Goal: Task Accomplishment & Management: Use online tool/utility

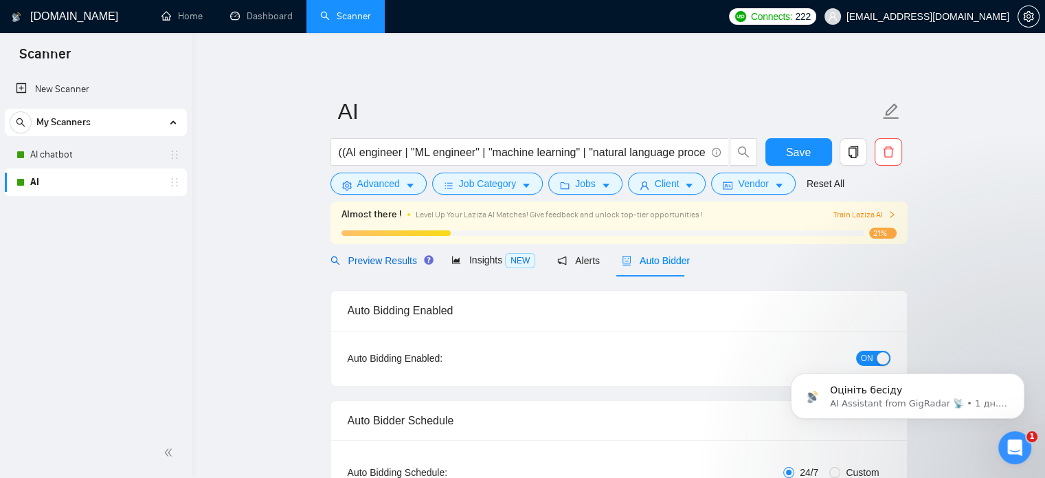
click at [380, 256] on span "Preview Results" at bounding box center [380, 260] width 99 height 11
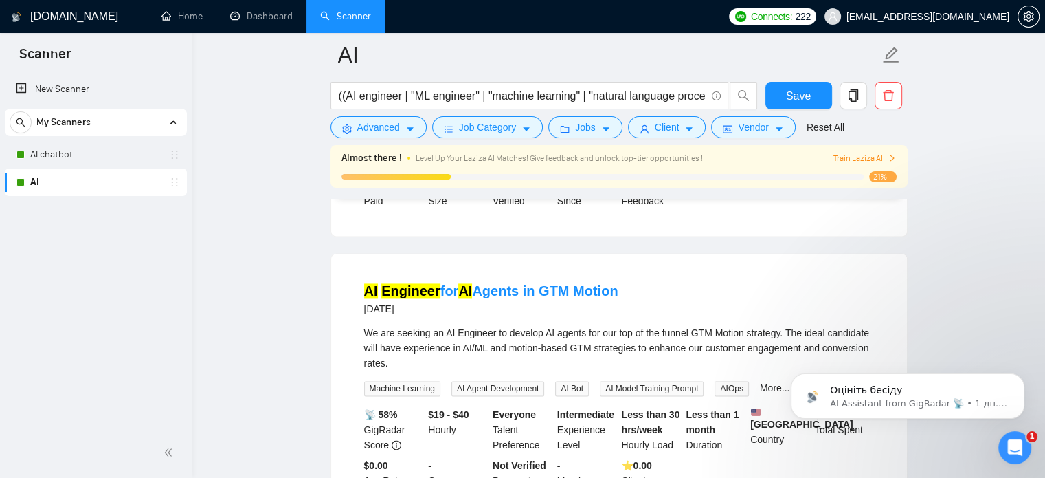
scroll to position [1479, 0]
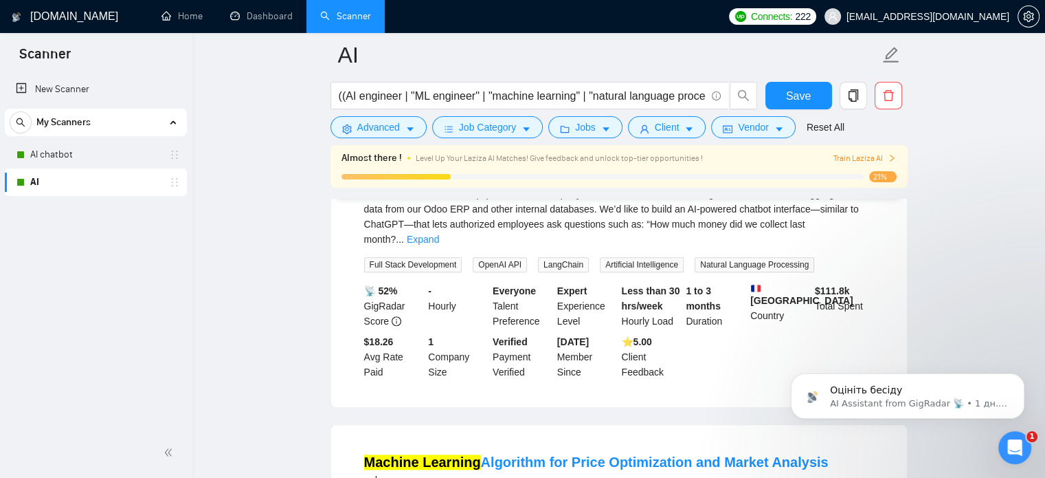
click at [865, 154] on span "Train Laziza AI" at bounding box center [864, 158] width 63 height 13
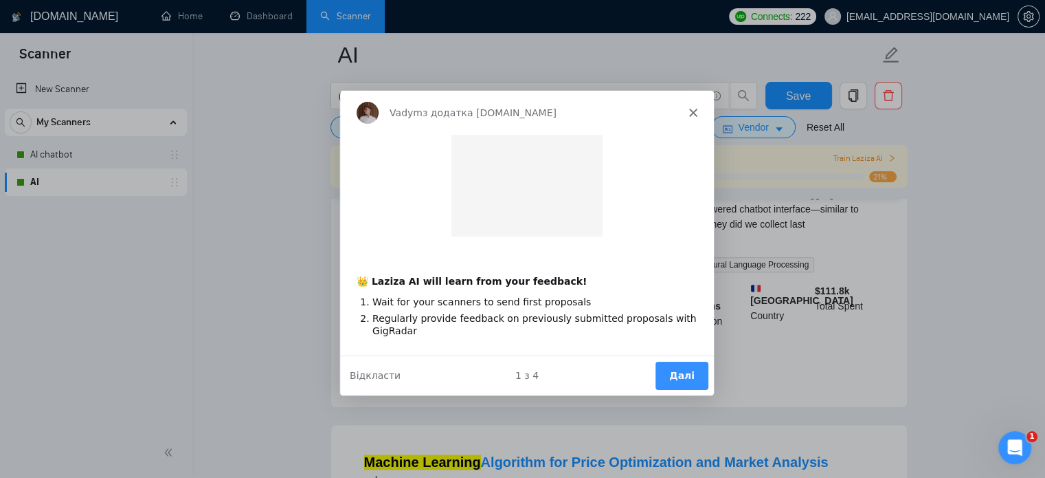
scroll to position [0, 0]
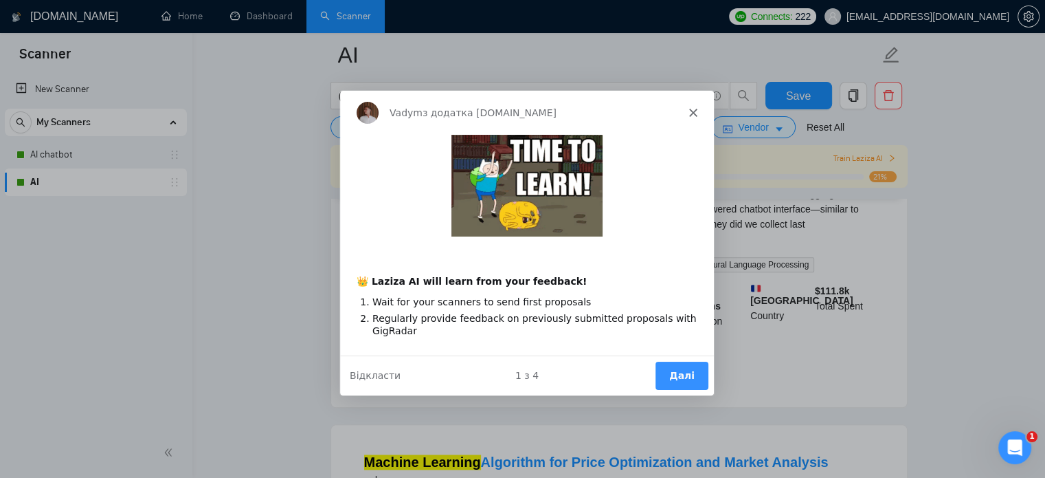
click at [679, 369] on button "Далі" at bounding box center [680, 375] width 53 height 28
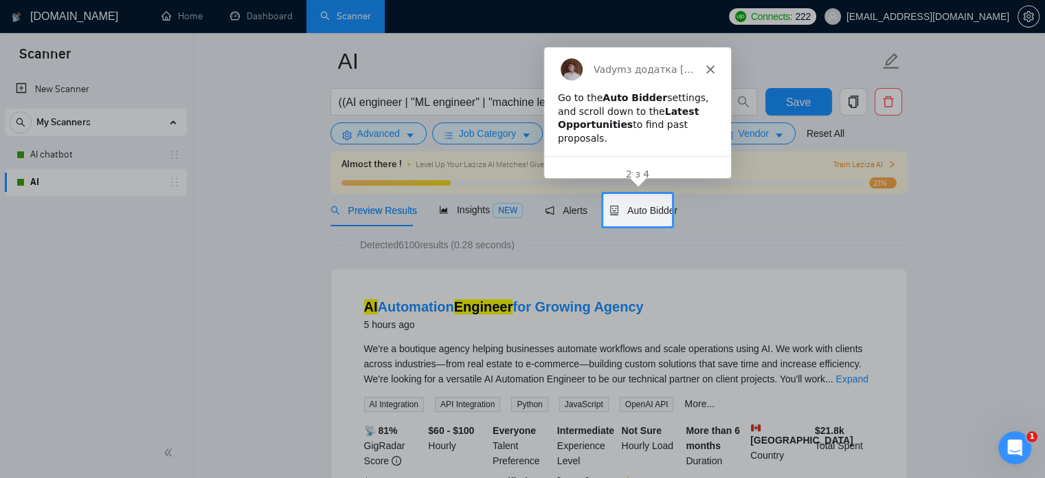
scroll to position [32, 0]
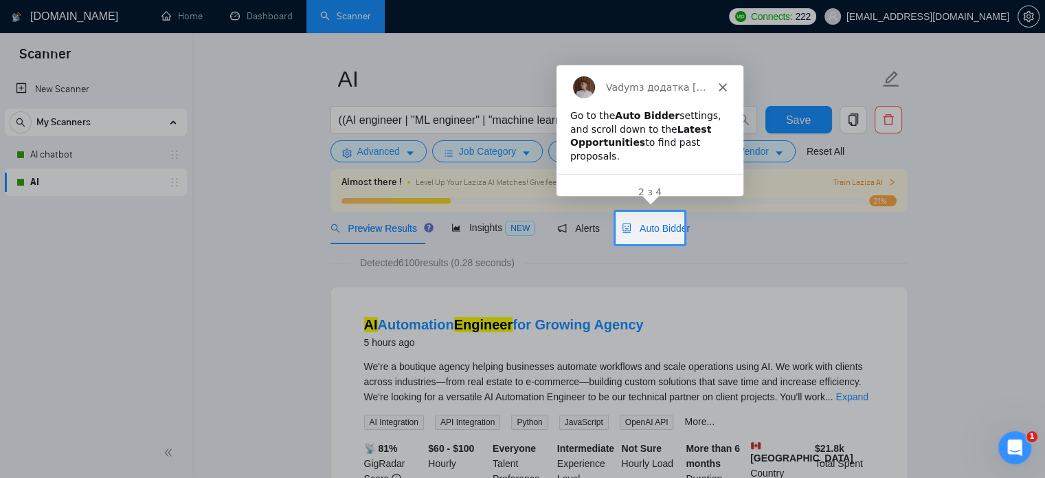
click at [636, 234] on span "Auto Bidder" at bounding box center [656, 228] width 68 height 11
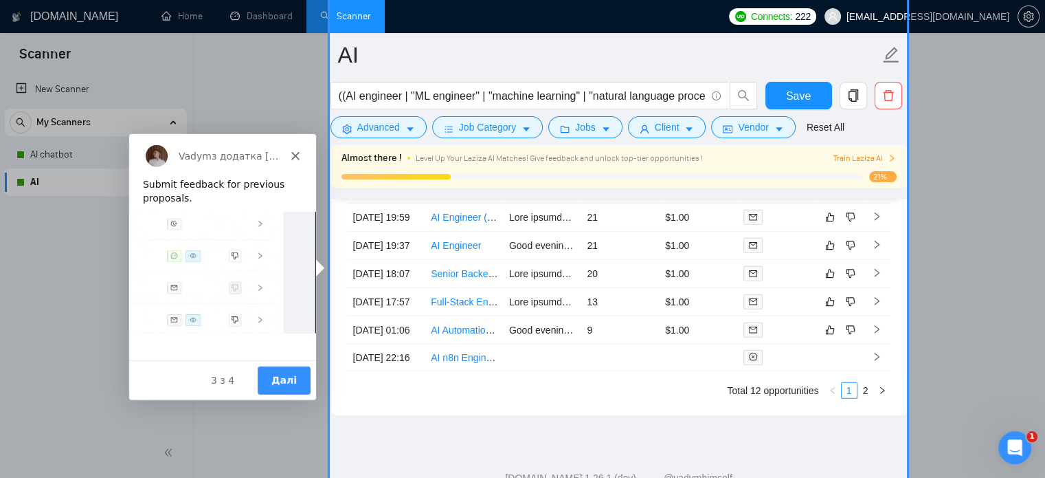
scroll to position [3769, 0]
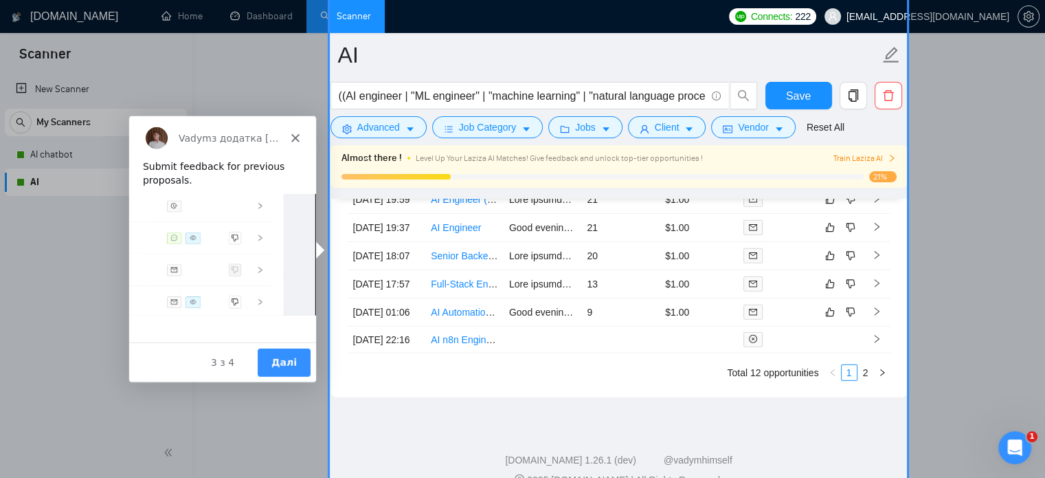
click at [286, 361] on button "Далі" at bounding box center [283, 361] width 53 height 28
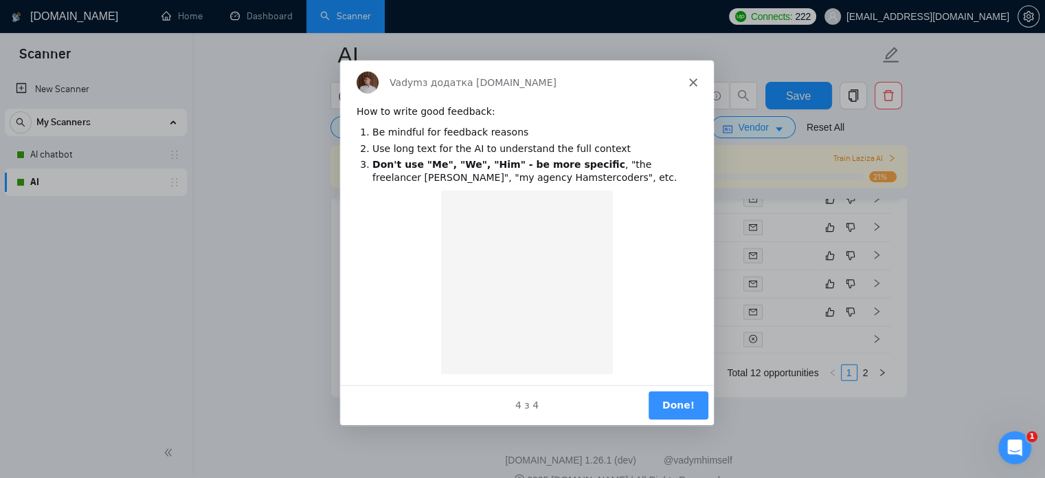
scroll to position [0, 0]
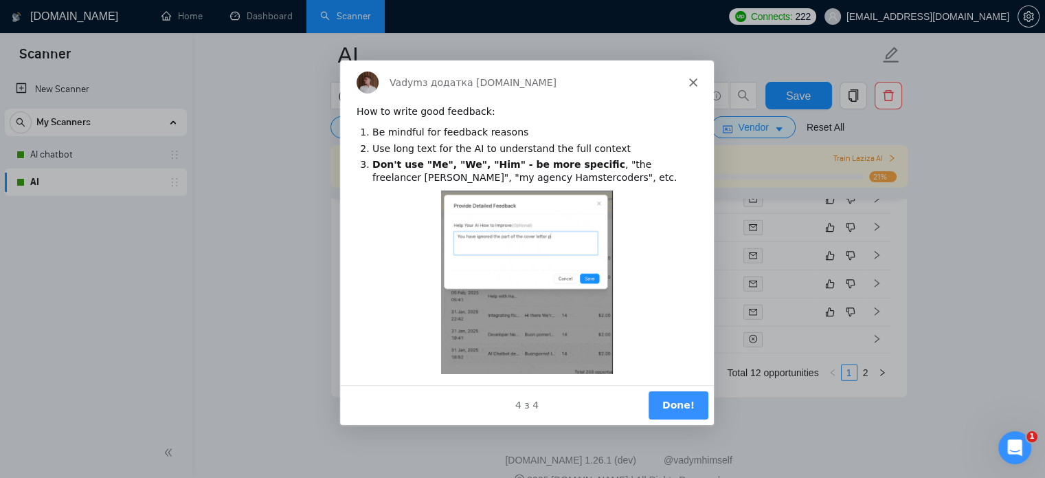
click at [665, 399] on button "Done!" at bounding box center [677, 404] width 60 height 28
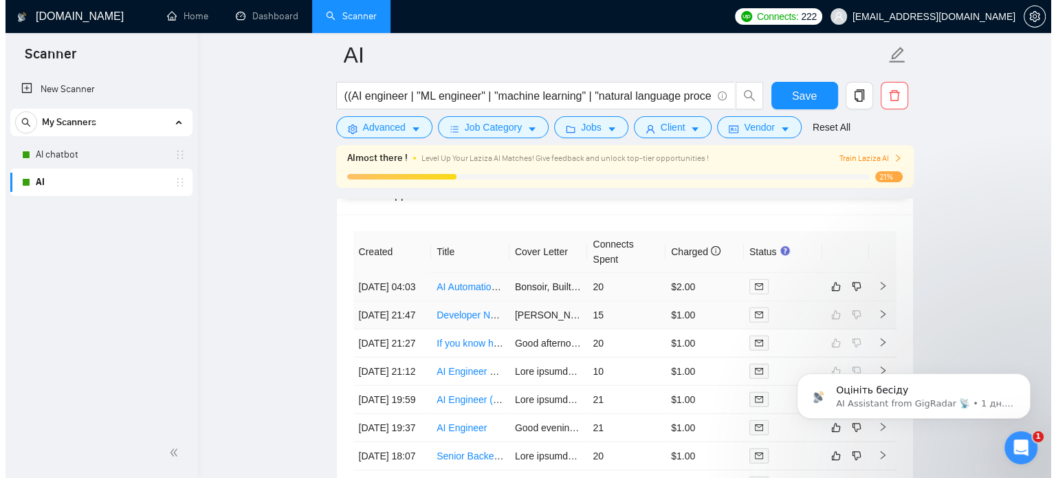
scroll to position [3631, 0]
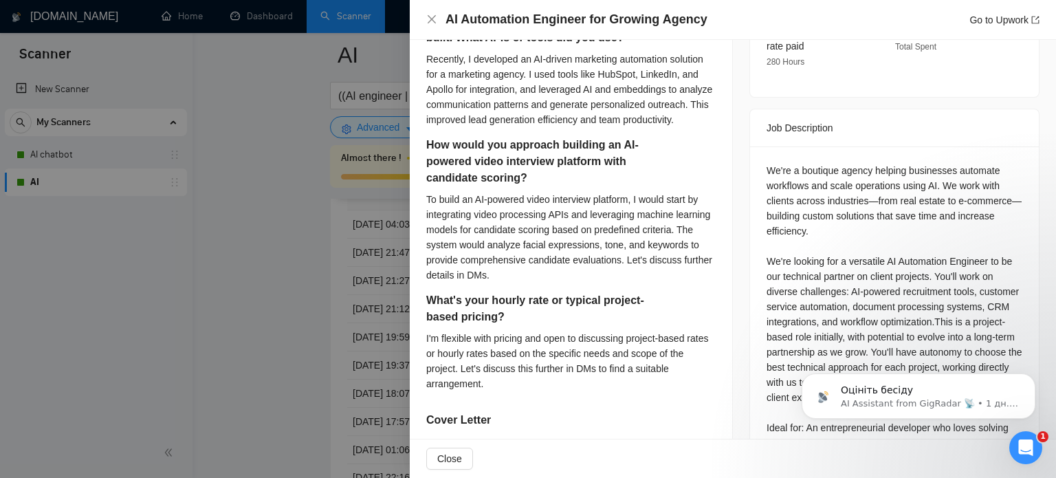
scroll to position [550, 0]
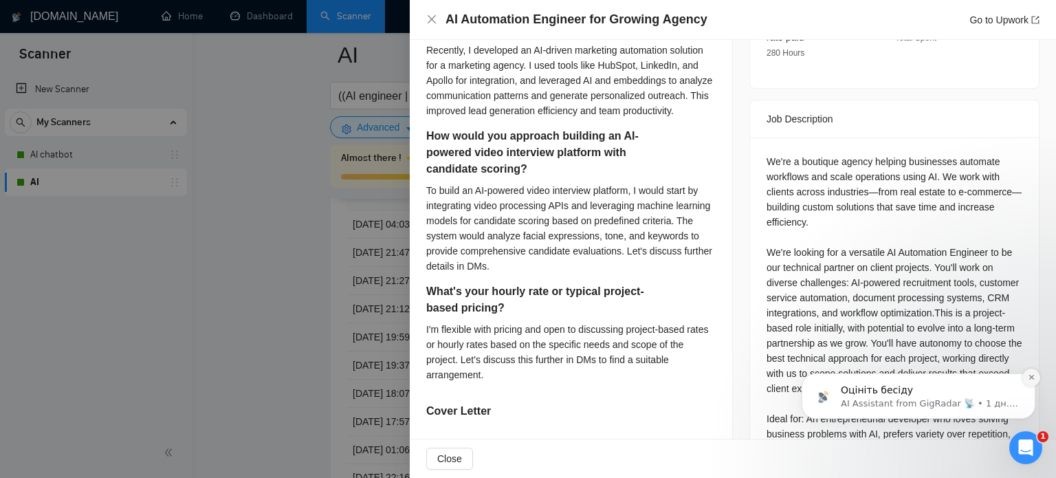
click at [1030, 381] on button "Dismiss notification" at bounding box center [1031, 377] width 18 height 18
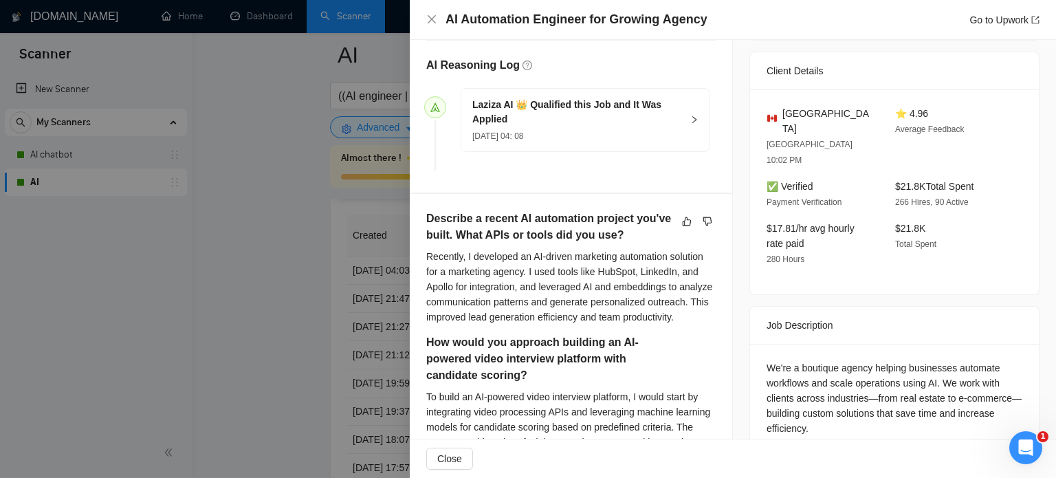
scroll to position [313, 0]
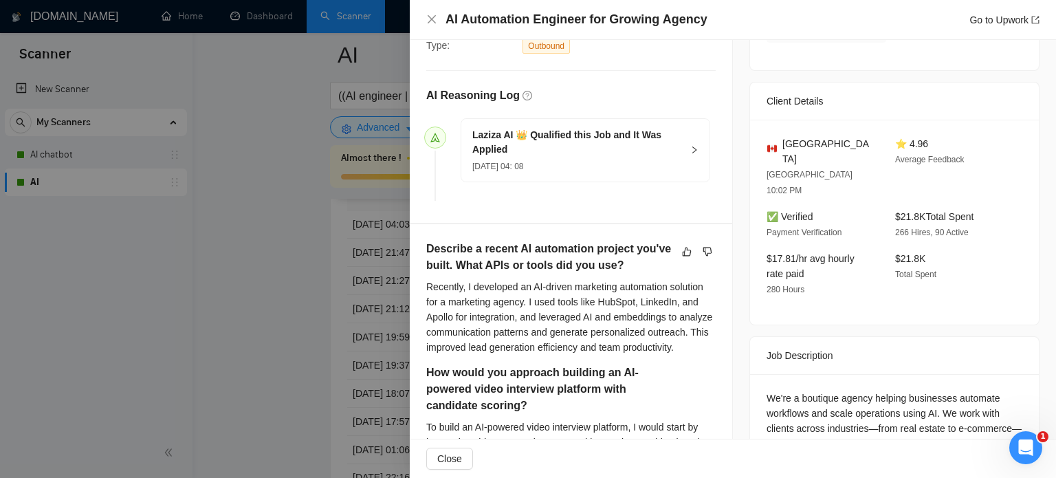
click at [690, 147] on icon "right" at bounding box center [694, 150] width 8 height 8
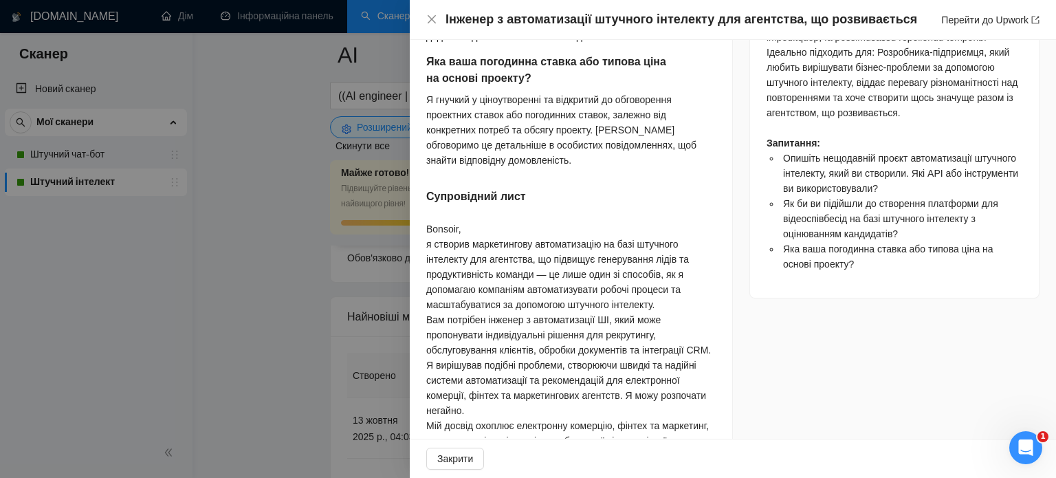
scroll to position [1100, 0]
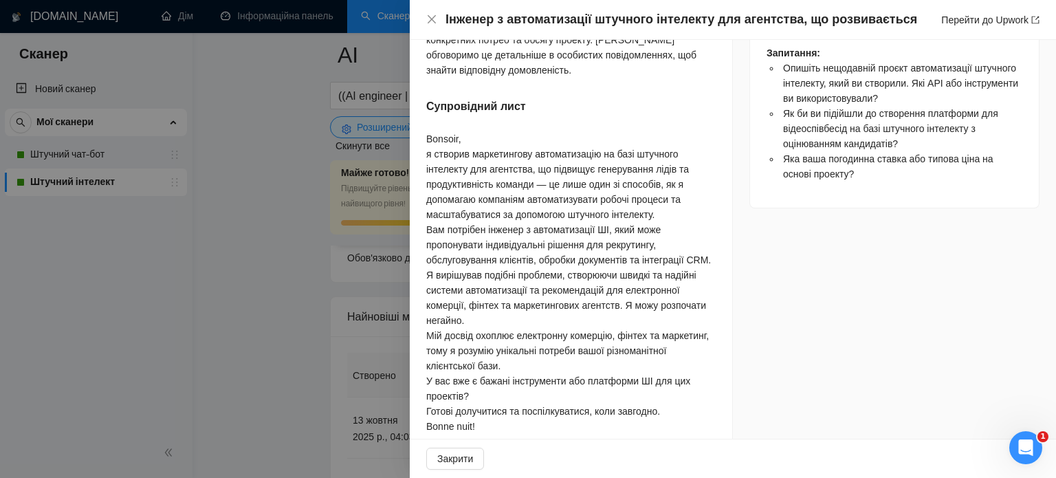
click at [586, 181] on font "я створив маркетингову автоматизацію на базі штучного інтелекту для агентства, …" at bounding box center [557, 183] width 263 height 71
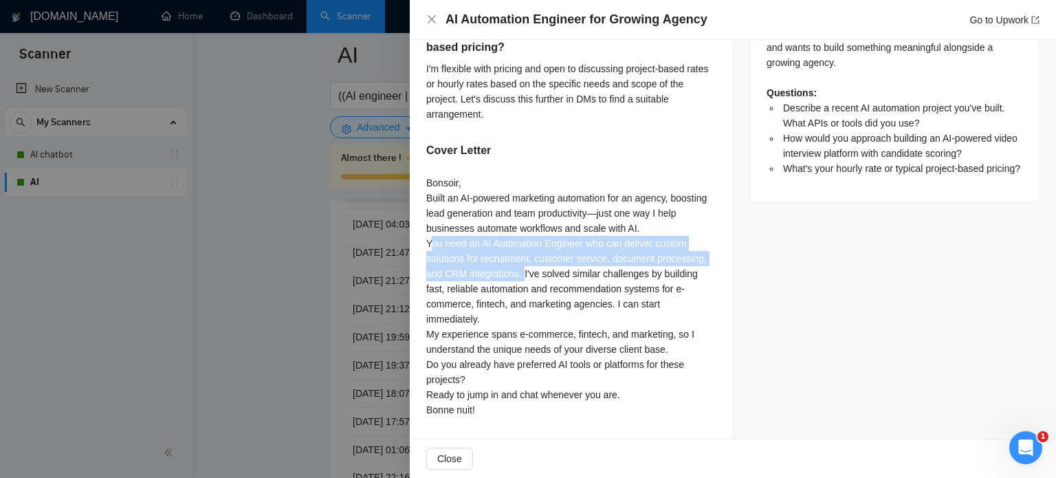
drag, startPoint x: 425, startPoint y: 197, endPoint x: 520, endPoint y: 234, distance: 101.9
click at [520, 234] on div "Describe a recent AI automation project you've built. What APIs or tools did yo…" at bounding box center [571, 83] width 322 height 712
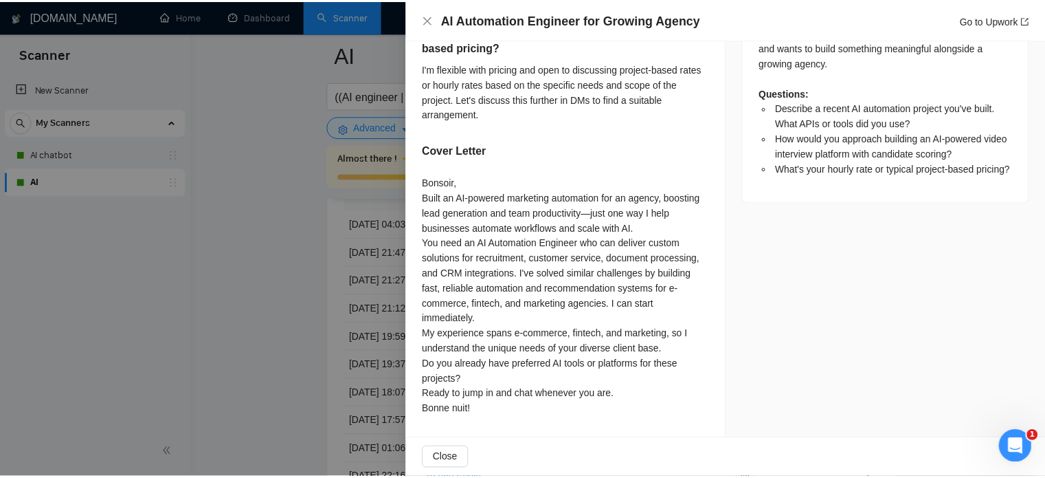
scroll to position [1027, 0]
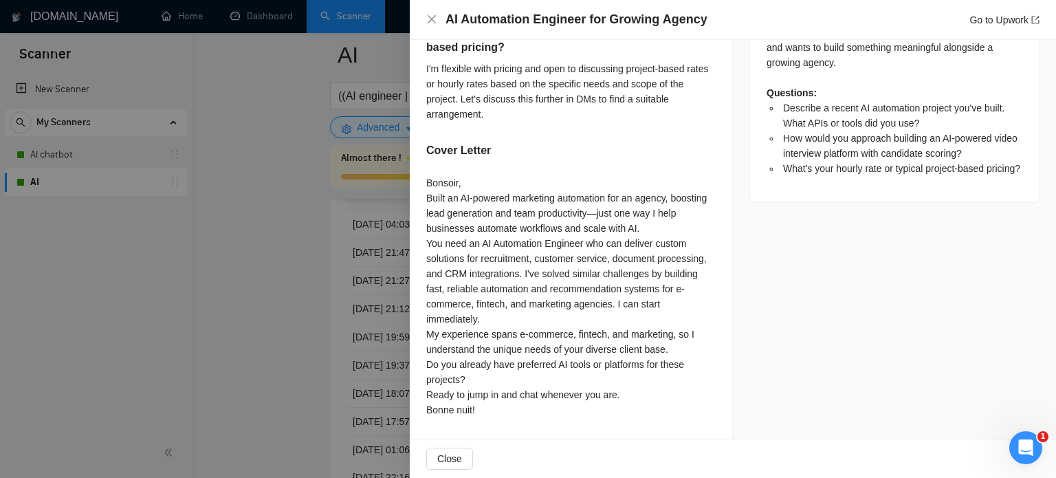
click at [275, 220] on div at bounding box center [528, 239] width 1056 height 478
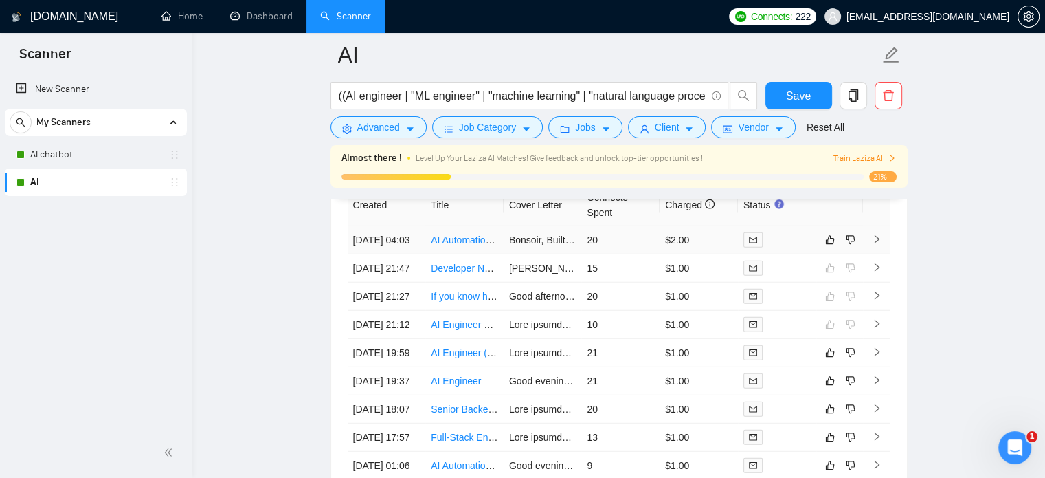
scroll to position [3494, 0]
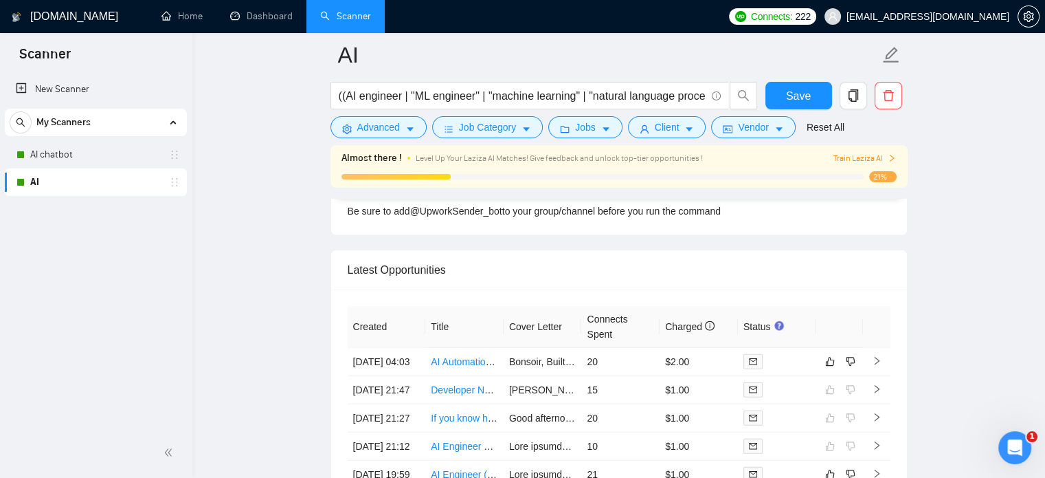
click at [872, 155] on span "Train Laziza AI" at bounding box center [864, 158] width 63 height 13
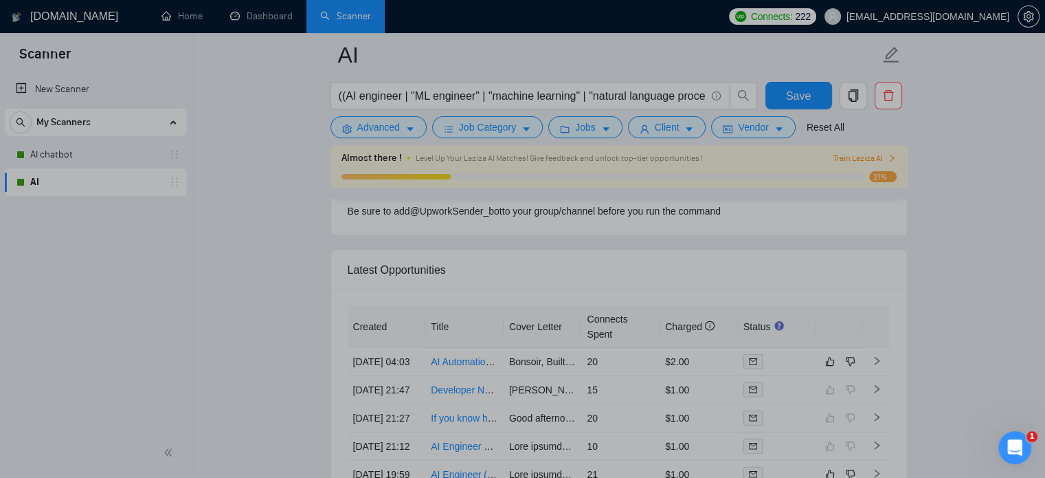
scroll to position [0, 0]
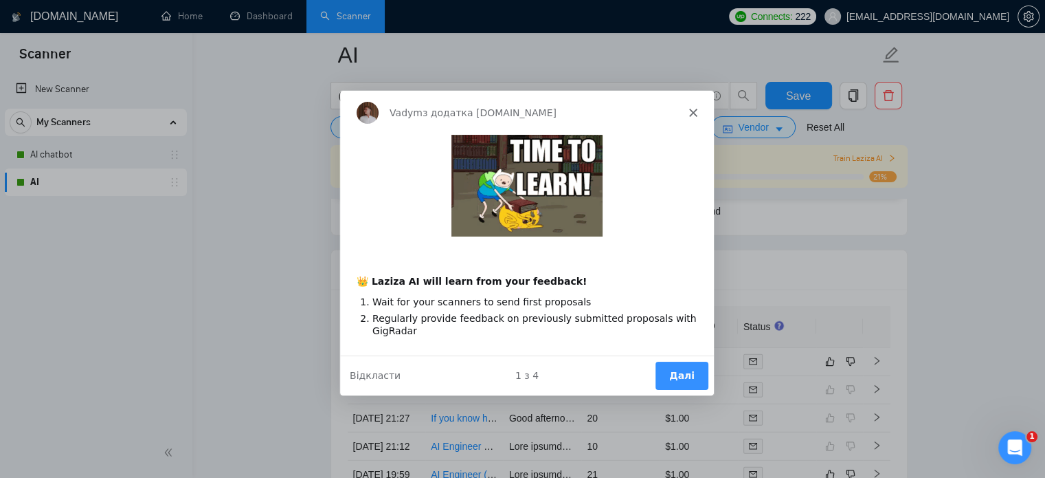
click at [698, 379] on button "Далі" at bounding box center [680, 375] width 53 height 28
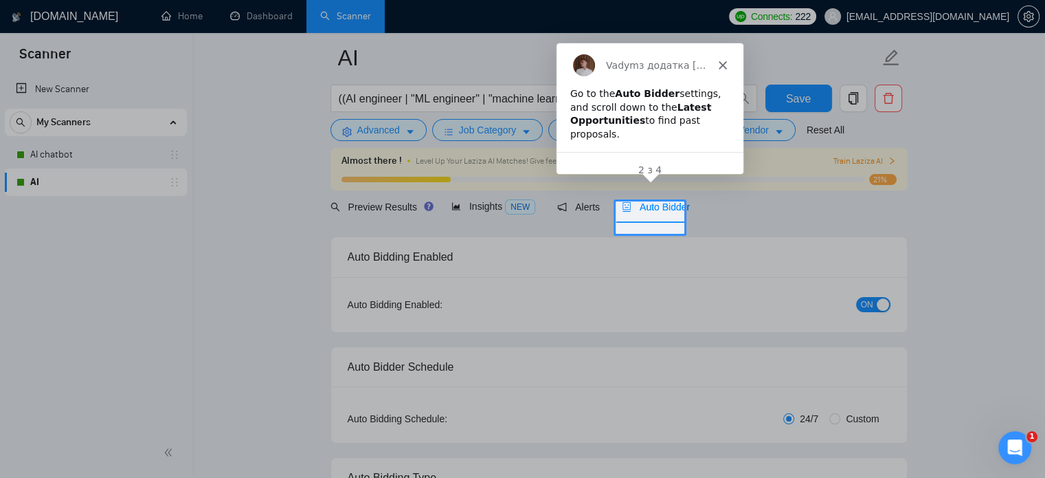
scroll to position [32, 0]
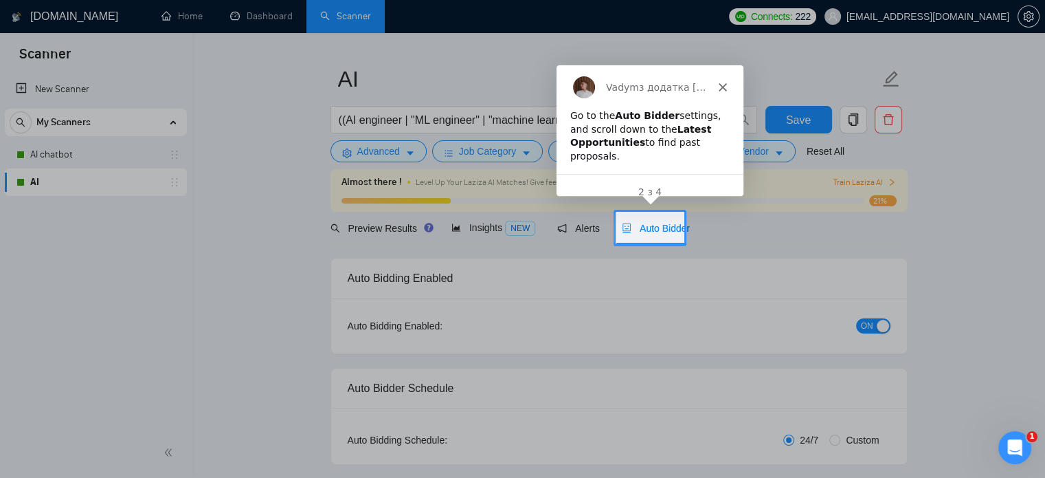
click at [648, 223] on span "Auto Bidder" at bounding box center [656, 228] width 68 height 11
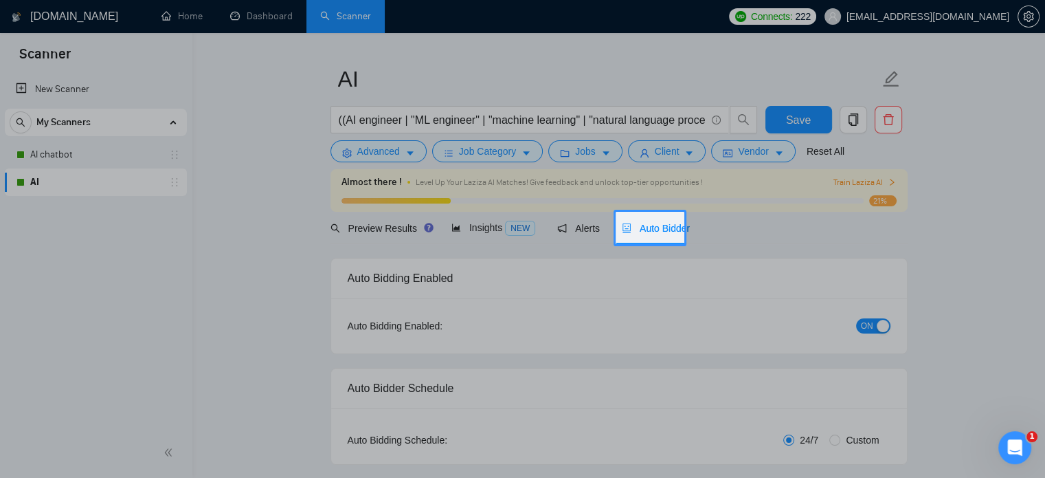
click at [663, 224] on span "Auto Bidder" at bounding box center [656, 228] width 68 height 11
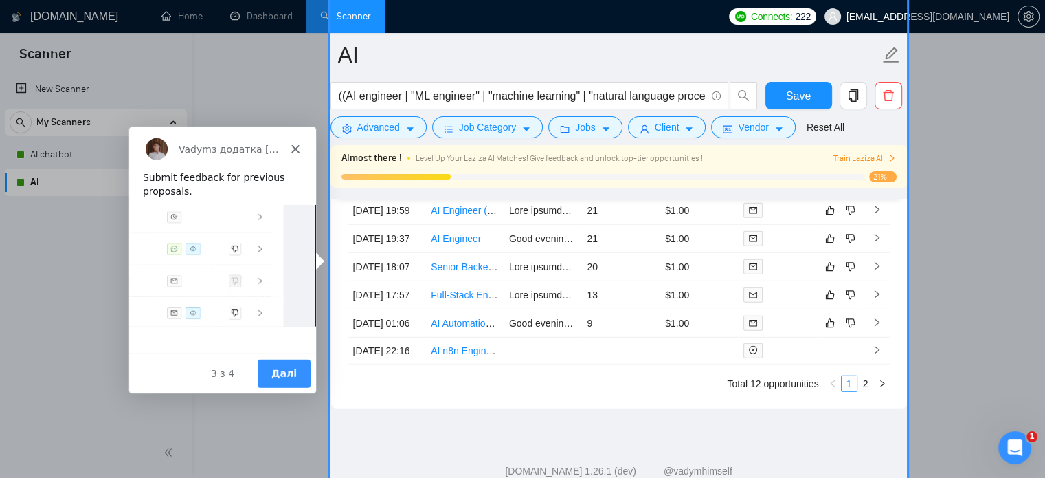
scroll to position [3769, 0]
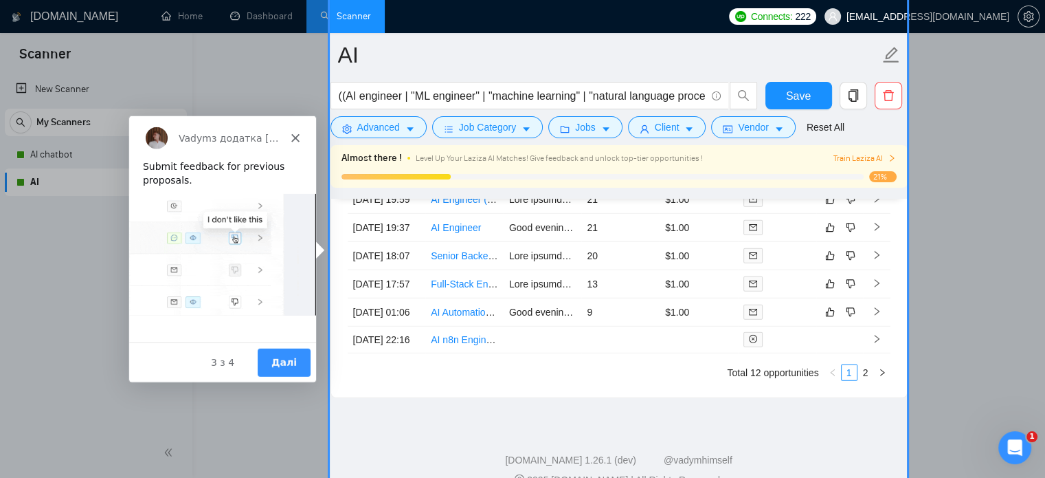
click at [285, 374] on button "Далі" at bounding box center [283, 361] width 53 height 28
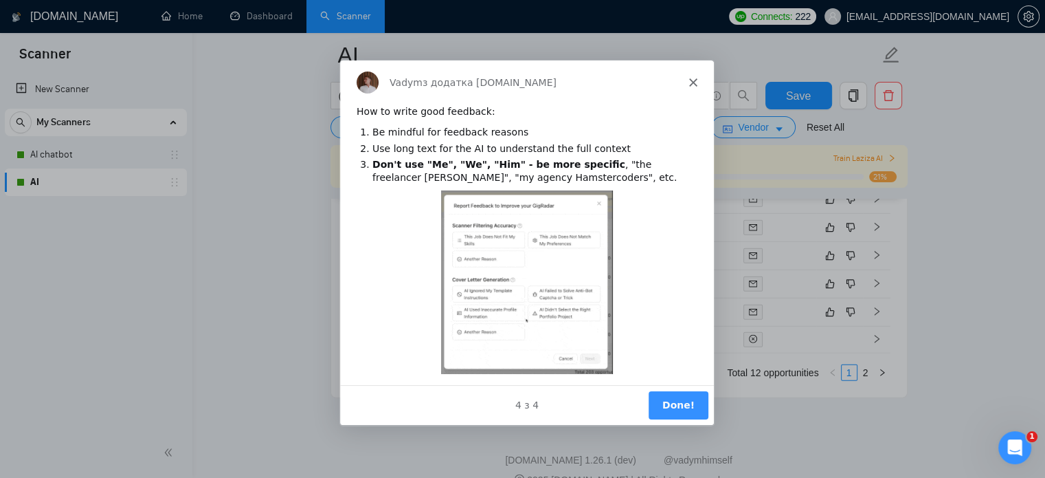
scroll to position [0, 0]
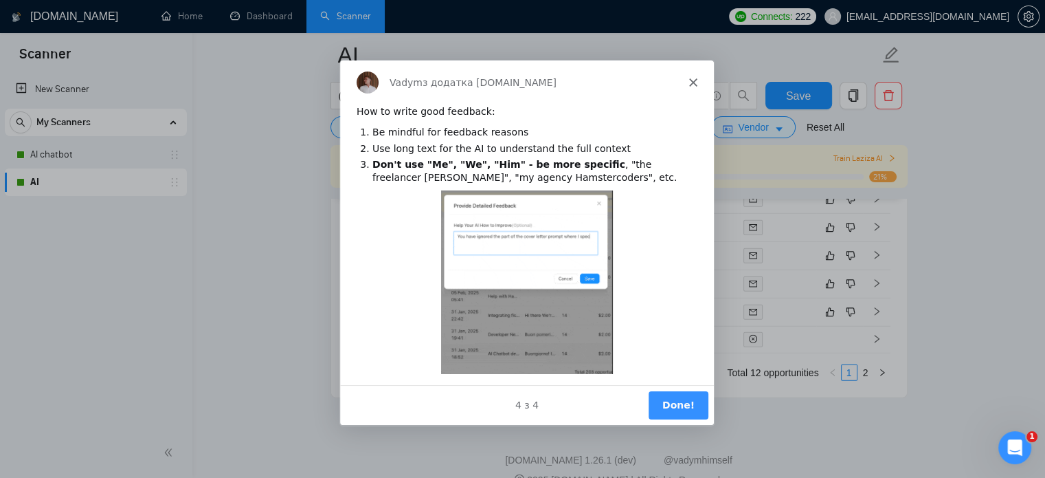
click at [669, 403] on button "Done!" at bounding box center [677, 404] width 60 height 28
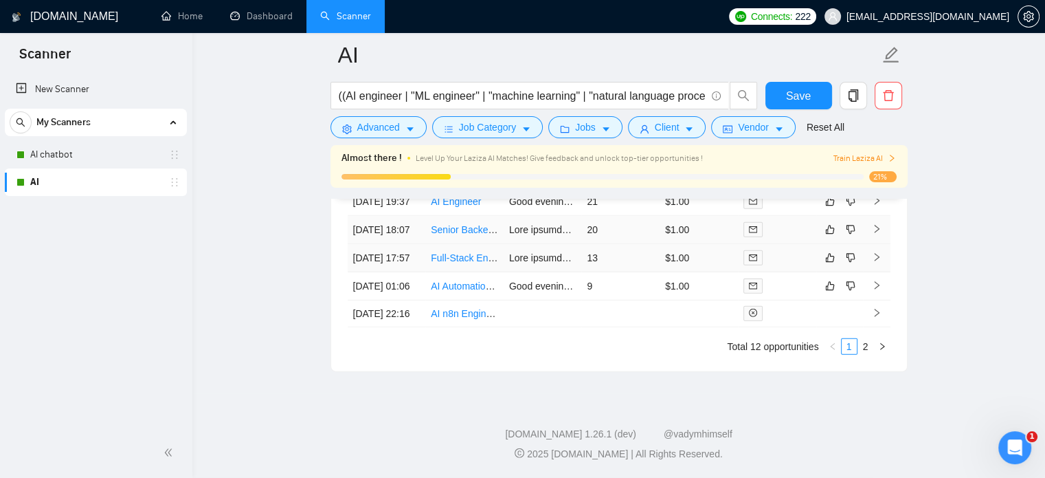
scroll to position [3927, 0]
click at [866, 351] on link "2" at bounding box center [865, 346] width 15 height 15
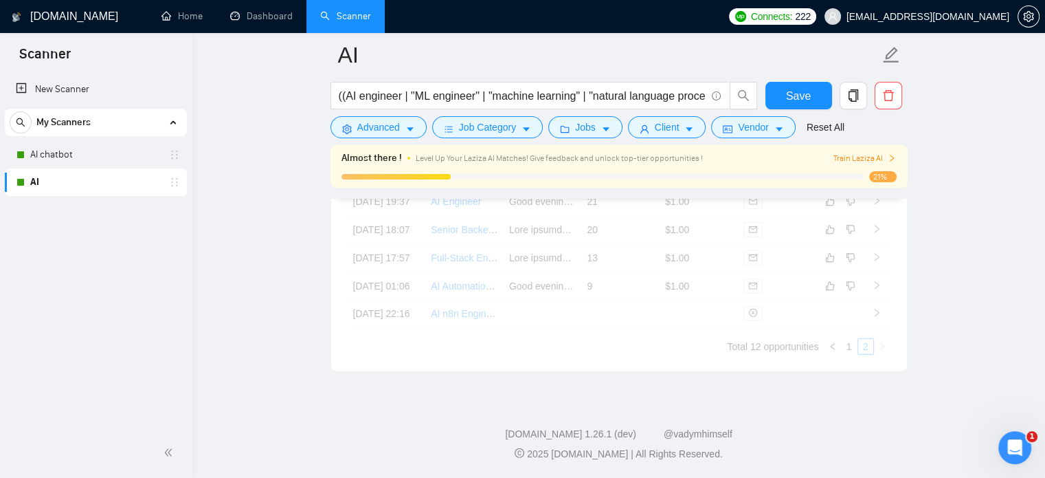
scroll to position [3593, 0]
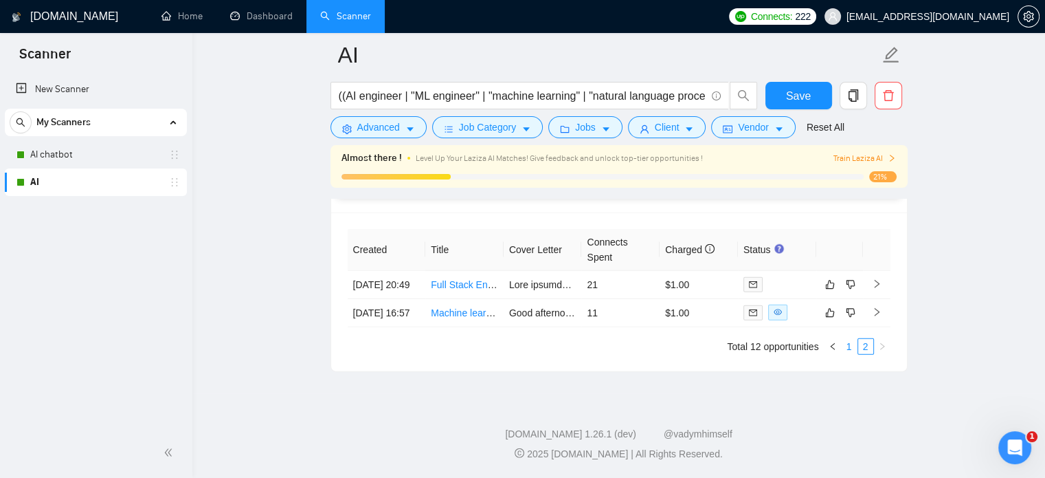
click at [850, 347] on link "1" at bounding box center [849, 346] width 15 height 15
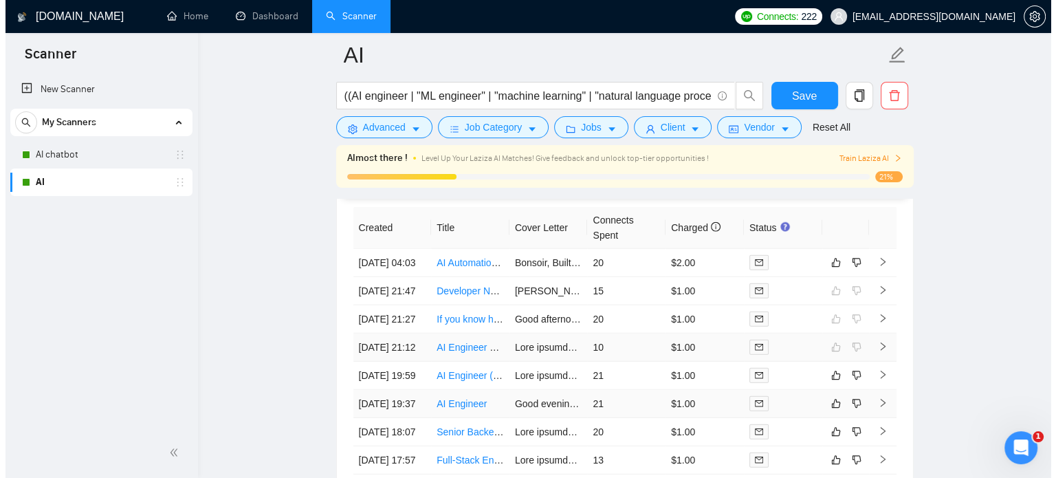
scroll to position [3661, 0]
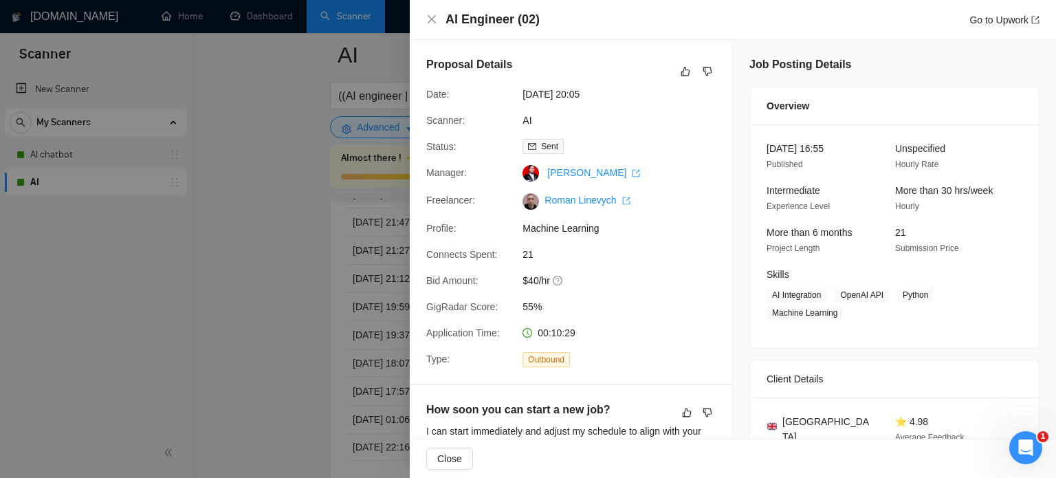
click at [320, 282] on div at bounding box center [528, 239] width 1056 height 478
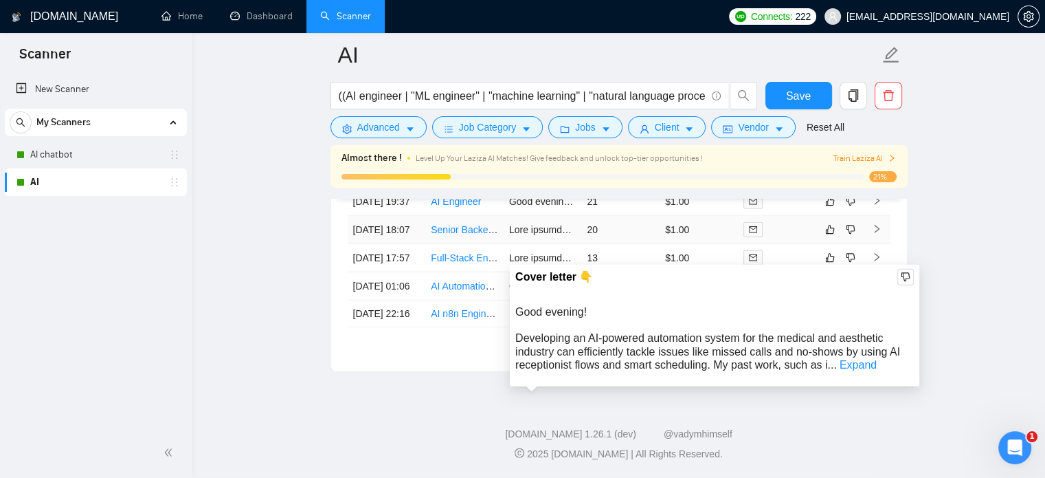
scroll to position [3789, 0]
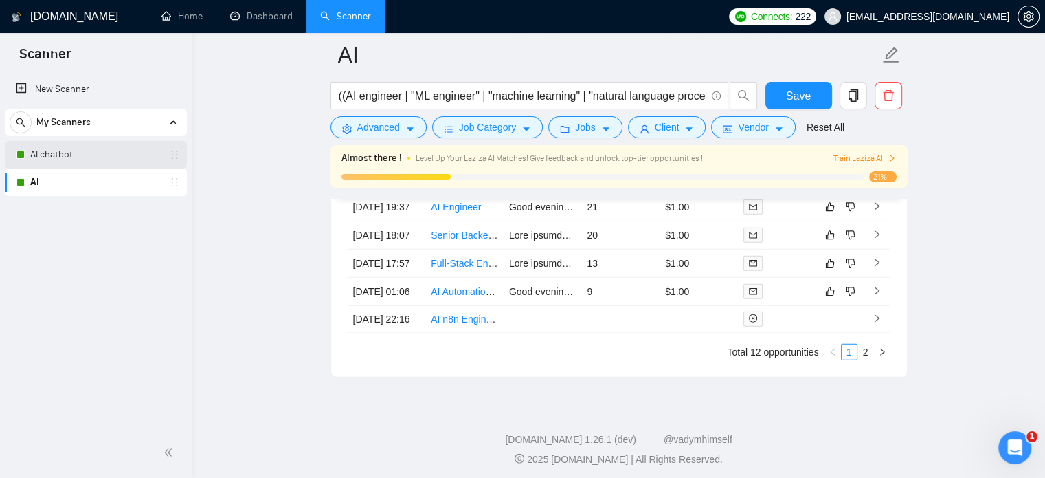
click at [105, 156] on link "AI chatbot" at bounding box center [95, 154] width 131 height 27
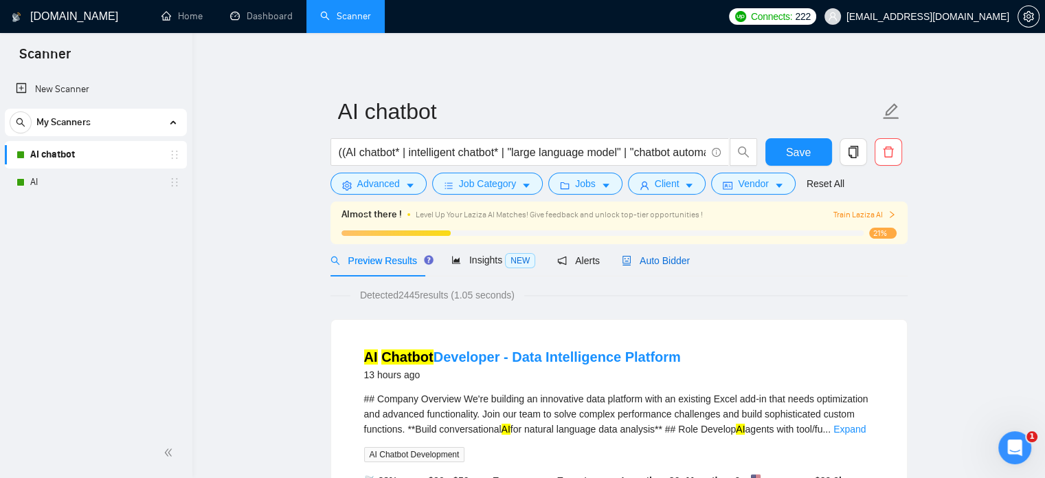
click at [661, 256] on span "Auto Bidder" at bounding box center [656, 260] width 68 height 11
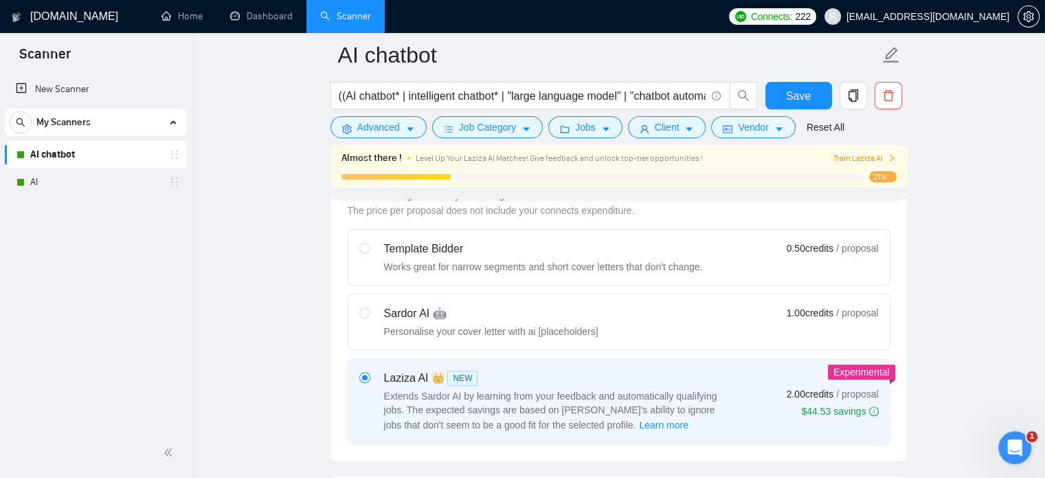
scroll to position [619, 0]
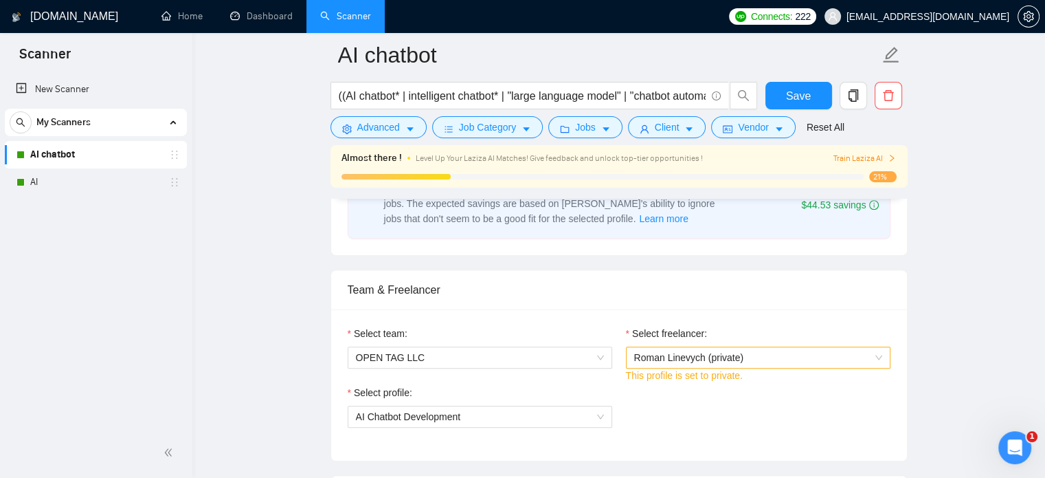
click at [706, 364] on span "Roman Linevych (private)" at bounding box center [758, 357] width 248 height 21
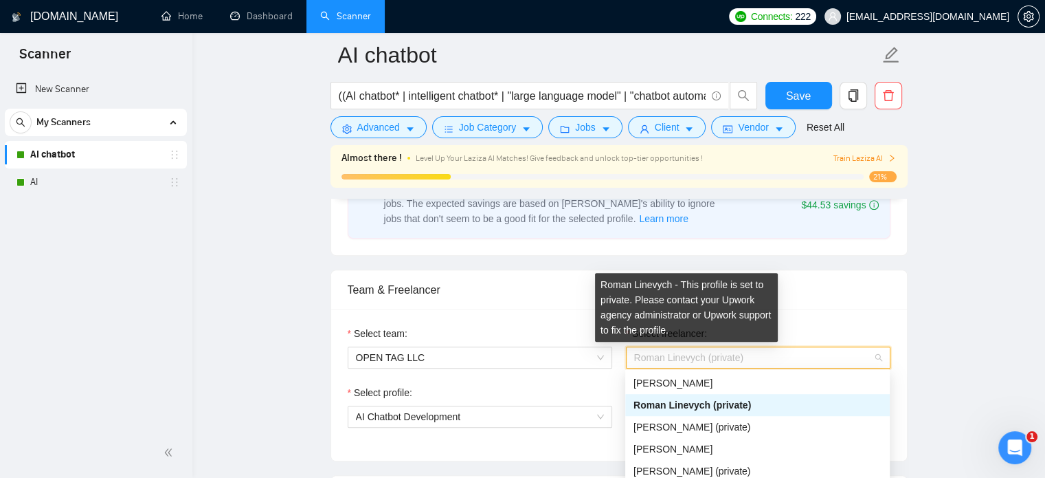
click at [707, 359] on span "Roman Linevych (private)" at bounding box center [689, 357] width 110 height 11
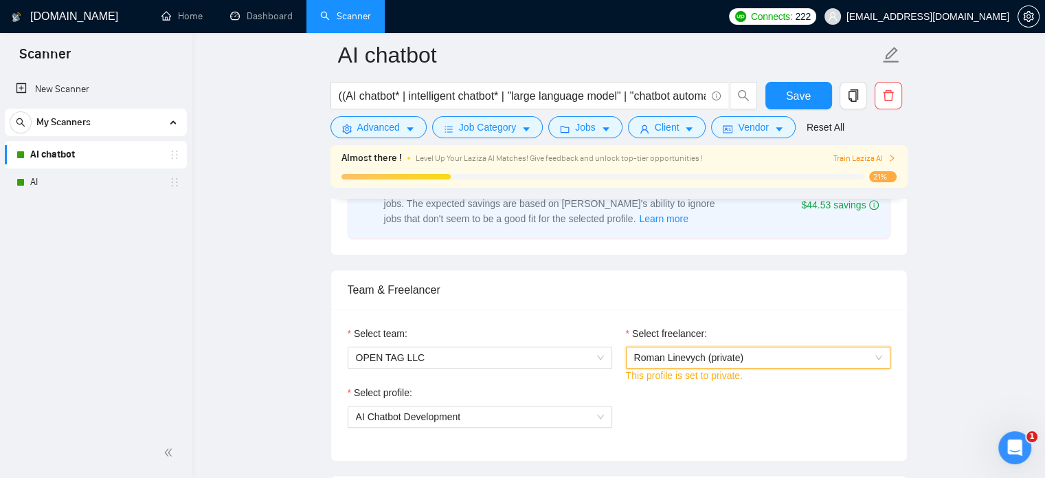
click at [700, 359] on span "Roman Linevych (private)" at bounding box center [689, 357] width 110 height 11
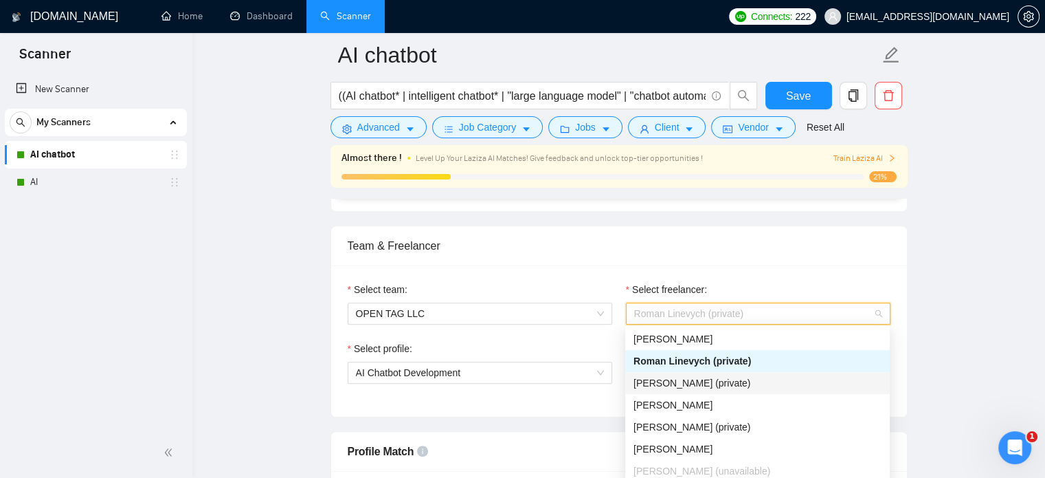
scroll to position [687, 0]
